Goal: Find specific page/section

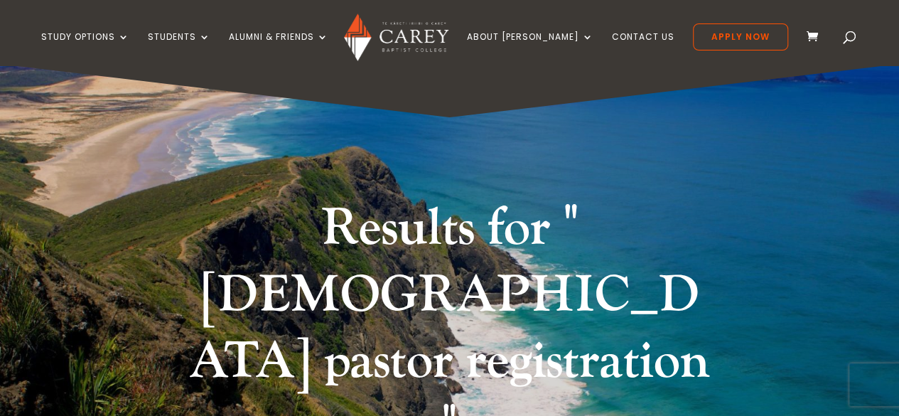
click at [425, 36] on img at bounding box center [396, 38] width 104 height 48
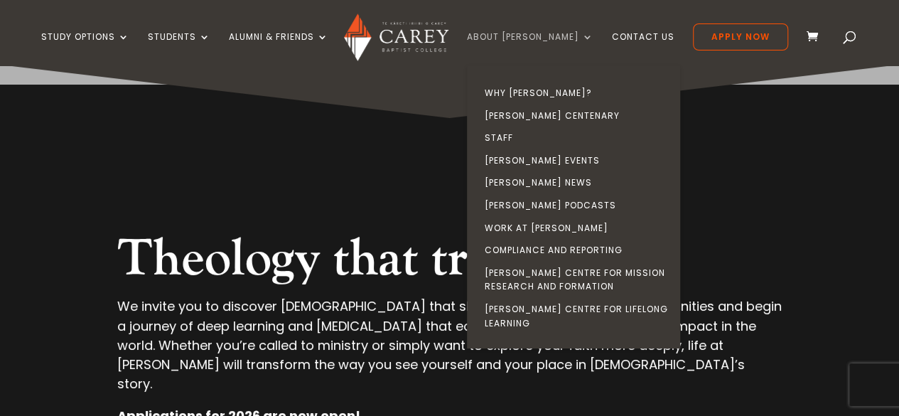
click at [514, 36] on link "About [PERSON_NAME]" at bounding box center [530, 48] width 126 height 33
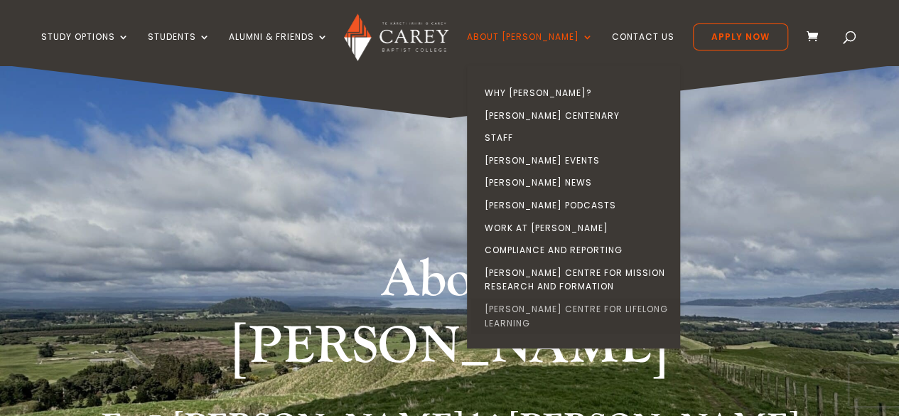
click at [580, 310] on link "[PERSON_NAME] Centre for Lifelong Learning" at bounding box center [576, 316] width 213 height 36
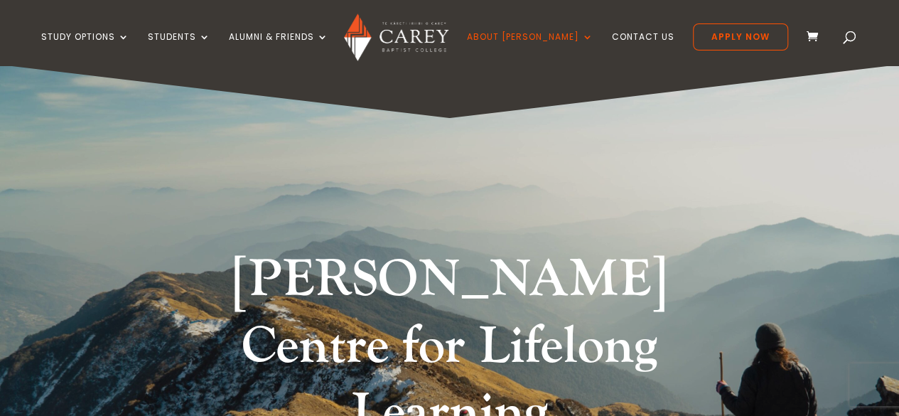
click at [571, 230] on div "[PERSON_NAME] Centre for Lifelong Learning" at bounding box center [449, 350] width 719 height 242
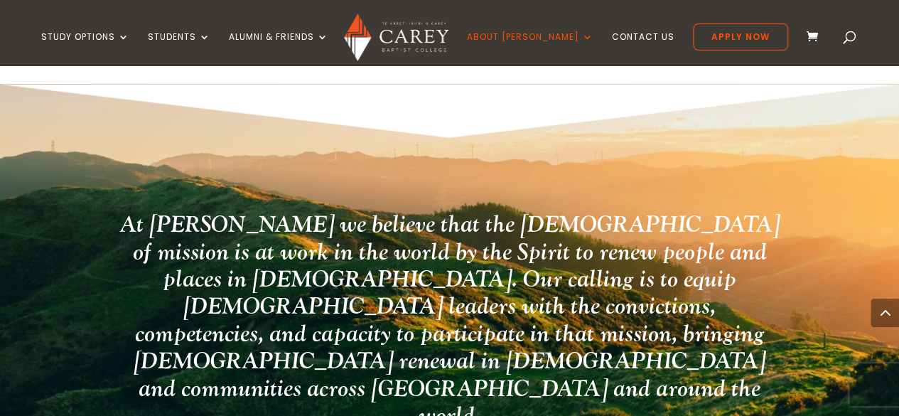
scroll to position [1630, 0]
